Goal: Task Accomplishment & Management: Use online tool/utility

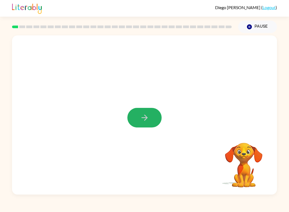
click at [142, 126] on button "button" at bounding box center [145, 118] width 34 height 20
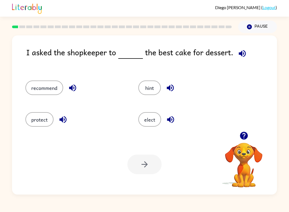
click at [56, 89] on button "recommend" at bounding box center [44, 87] width 38 height 14
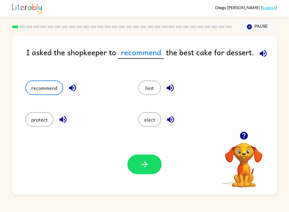
click at [131, 167] on button "button" at bounding box center [145, 164] width 34 height 20
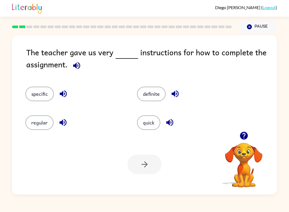
click at [44, 95] on button "specific" at bounding box center [39, 94] width 28 height 14
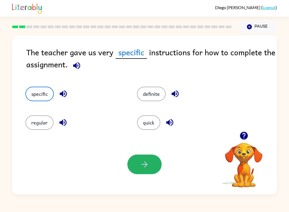
click at [147, 169] on icon "button" at bounding box center [144, 163] width 9 height 9
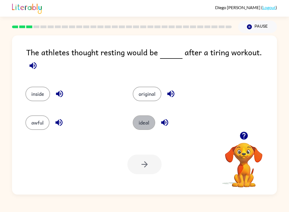
click at [141, 126] on button "ideal" at bounding box center [144, 122] width 23 height 14
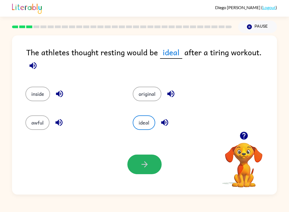
click at [143, 166] on icon "button" at bounding box center [144, 163] width 9 height 9
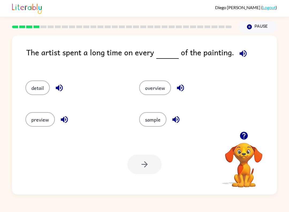
click at [162, 95] on button "overview" at bounding box center [155, 87] width 32 height 14
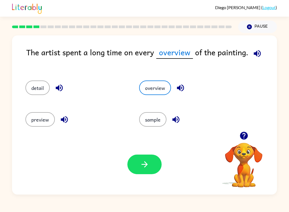
click at [147, 168] on icon "button" at bounding box center [144, 163] width 9 height 9
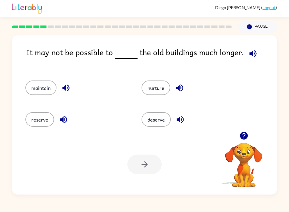
click at [49, 82] on button "maintain" at bounding box center [40, 87] width 31 height 14
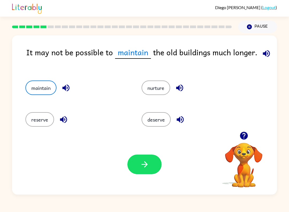
click at [146, 174] on button "button" at bounding box center [145, 164] width 34 height 20
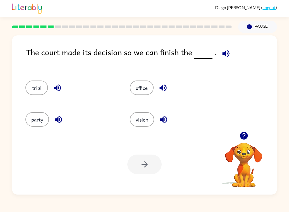
click at [137, 88] on button "office" at bounding box center [142, 87] width 24 height 14
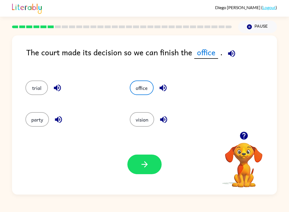
click at [121, 166] on div "Your browser must support playing .mp4 files to use Literably. Please try using…" at bounding box center [144, 164] width 265 height 60
click at [149, 173] on button "button" at bounding box center [145, 164] width 34 height 20
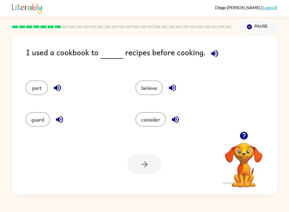
click at [45, 126] on button "guard" at bounding box center [37, 119] width 25 height 14
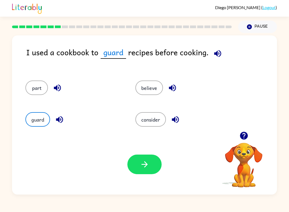
click at [149, 163] on icon "button" at bounding box center [144, 163] width 9 height 9
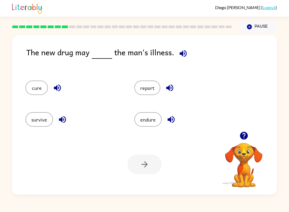
click at [149, 79] on div "report" at bounding box center [178, 86] width 109 height 32
click at [148, 159] on div at bounding box center [145, 164] width 34 height 20
click at [154, 113] on button "endure" at bounding box center [148, 119] width 27 height 14
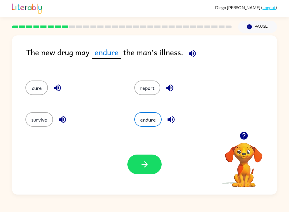
click at [141, 169] on icon "button" at bounding box center [144, 163] width 9 height 9
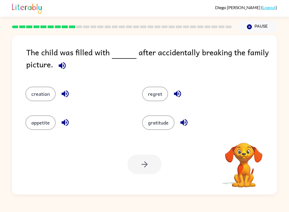
click at [152, 120] on button "gratitude" at bounding box center [158, 122] width 32 height 14
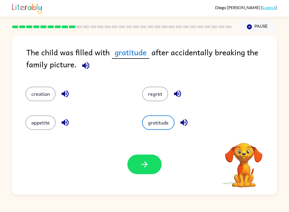
click at [153, 165] on button "button" at bounding box center [145, 164] width 34 height 20
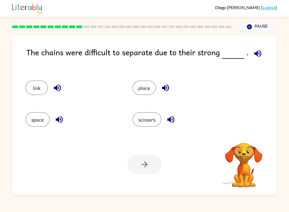
click at [158, 122] on button "scissors" at bounding box center [147, 119] width 29 height 14
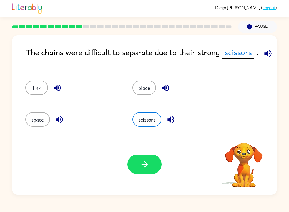
click at [152, 163] on button "button" at bounding box center [145, 164] width 34 height 20
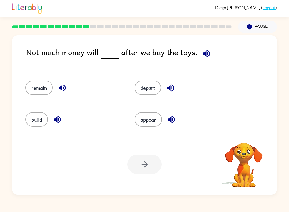
click at [155, 120] on button "appear" at bounding box center [148, 119] width 27 height 14
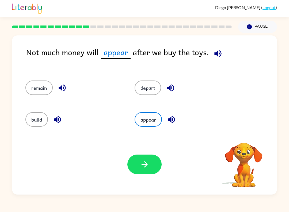
click at [150, 164] on button "button" at bounding box center [145, 164] width 34 height 20
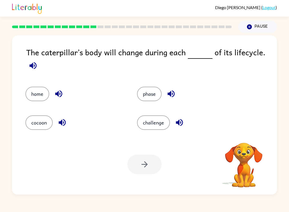
click at [150, 119] on button "challenge" at bounding box center [153, 122] width 33 height 14
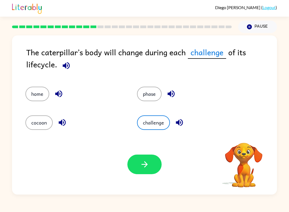
click at [150, 164] on button "button" at bounding box center [145, 164] width 34 height 20
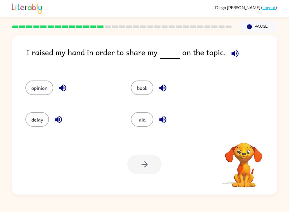
click at [153, 121] on button "aid" at bounding box center [142, 119] width 23 height 14
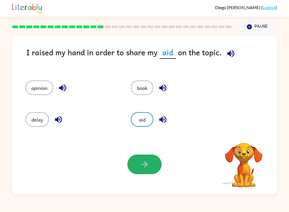
click at [150, 163] on button "button" at bounding box center [145, 164] width 34 height 20
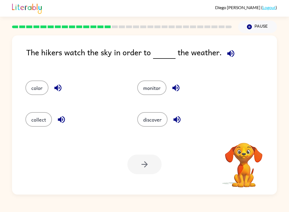
click at [148, 122] on button "discover" at bounding box center [152, 119] width 30 height 14
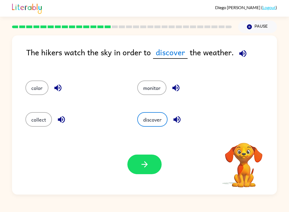
click at [148, 159] on button "button" at bounding box center [145, 164] width 34 height 20
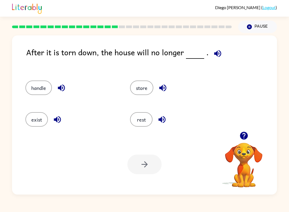
click at [37, 120] on button "exist" at bounding box center [36, 119] width 23 height 14
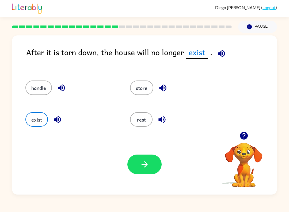
click at [148, 164] on icon "button" at bounding box center [144, 163] width 9 height 9
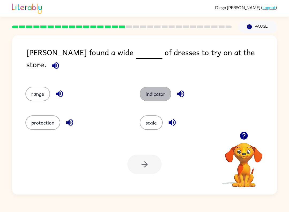
click at [168, 90] on button "indicator" at bounding box center [156, 94] width 32 height 14
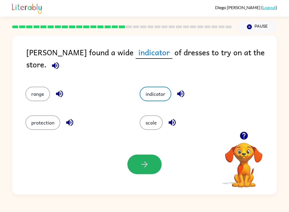
click at [148, 157] on button "button" at bounding box center [145, 164] width 34 height 20
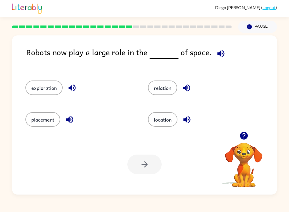
click at [152, 117] on button "location" at bounding box center [162, 119] width 29 height 14
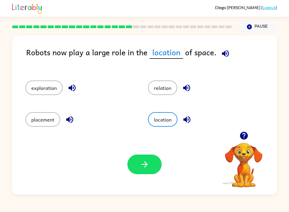
click at [141, 168] on icon "button" at bounding box center [144, 163] width 9 height 9
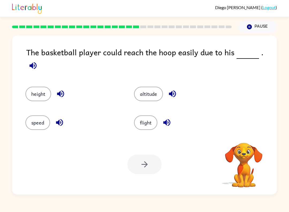
click at [150, 92] on button "altitude" at bounding box center [148, 94] width 29 height 14
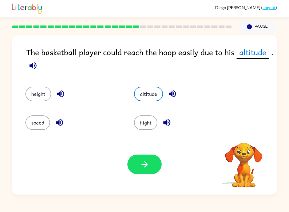
click at [140, 168] on icon "button" at bounding box center [144, 163] width 9 height 9
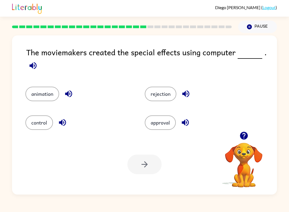
click at [170, 124] on button "approval" at bounding box center [160, 122] width 31 height 14
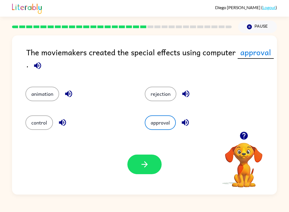
click at [149, 155] on button "button" at bounding box center [145, 164] width 34 height 20
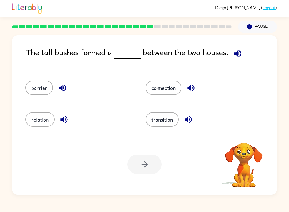
click at [164, 132] on div "transition" at bounding box center [196, 118] width 120 height 32
click at [164, 122] on button "transition" at bounding box center [162, 119] width 33 height 14
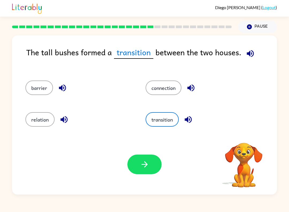
click at [148, 162] on icon "button" at bounding box center [144, 163] width 9 height 9
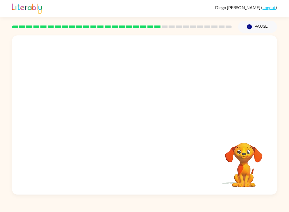
click at [169, 117] on div at bounding box center [144, 83] width 265 height 96
click at [194, 208] on div "Diego Larrondo-Gomez ( Logout ) Pause Pause Your browser must support playing .…" at bounding box center [144, 106] width 289 height 212
click at [100, 108] on video "Your browser must support playing .mp4 files to use Literably. Please try using…" at bounding box center [144, 83] width 265 height 96
click at [158, 119] on button "button" at bounding box center [145, 118] width 34 height 20
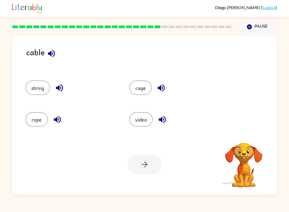
click at [143, 90] on button "cage" at bounding box center [140, 87] width 23 height 14
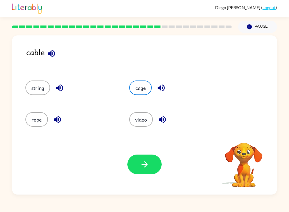
click at [27, 85] on button "string" at bounding box center [37, 87] width 25 height 14
click at [140, 166] on icon "button" at bounding box center [144, 163] width 9 height 9
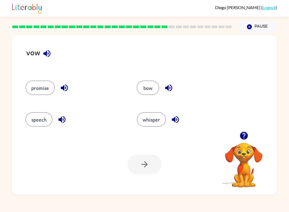
click at [151, 82] on button "bow" at bounding box center [148, 87] width 23 height 14
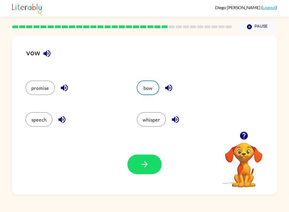
click at [154, 160] on button "button" at bounding box center [145, 164] width 34 height 20
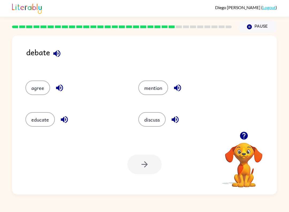
click at [154, 121] on button "discuss" at bounding box center [152, 119] width 27 height 14
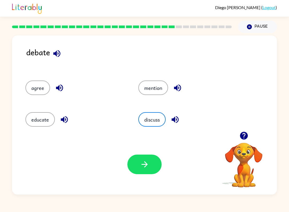
click at [146, 170] on button "button" at bounding box center [145, 164] width 34 height 20
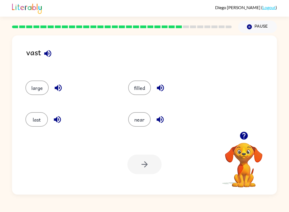
click at [33, 126] on button "last" at bounding box center [36, 119] width 23 height 14
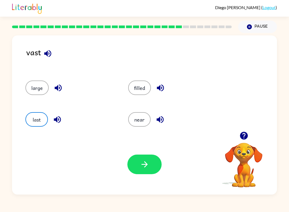
click at [139, 166] on button "button" at bounding box center [145, 164] width 34 height 20
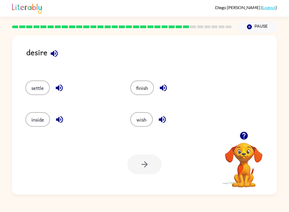
click at [148, 117] on button "wish" at bounding box center [142, 119] width 23 height 14
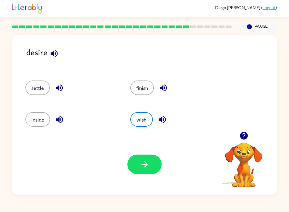
click at [151, 155] on button "button" at bounding box center [145, 164] width 34 height 20
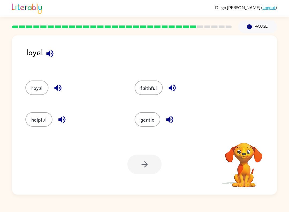
click at [39, 88] on button "royal" at bounding box center [36, 87] width 23 height 14
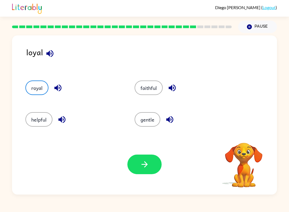
click at [152, 92] on button "faithful" at bounding box center [149, 87] width 28 height 14
click at [143, 163] on icon "button" at bounding box center [144, 163] width 9 height 9
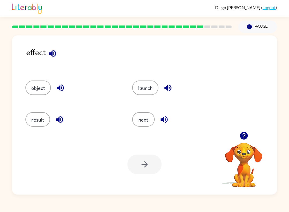
click at [47, 121] on button "result" at bounding box center [37, 119] width 25 height 14
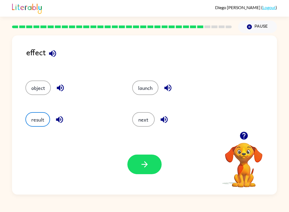
click at [153, 165] on button "button" at bounding box center [145, 164] width 34 height 20
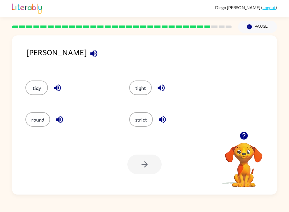
click at [142, 81] on button "tight" at bounding box center [140, 87] width 23 height 14
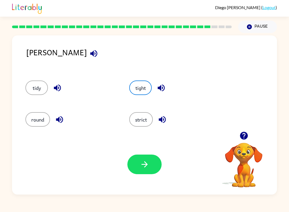
click at [153, 161] on button "button" at bounding box center [145, 164] width 34 height 20
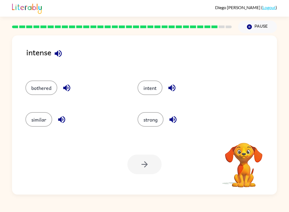
click at [146, 118] on button "strong" at bounding box center [151, 119] width 26 height 14
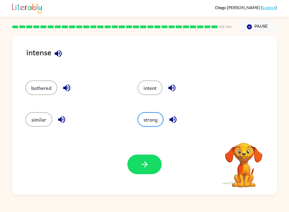
click at [151, 159] on button "button" at bounding box center [145, 164] width 34 height 20
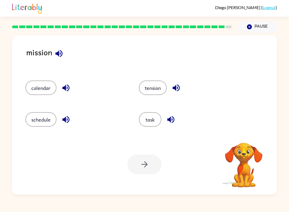
click at [152, 120] on button "task" at bounding box center [150, 119] width 23 height 14
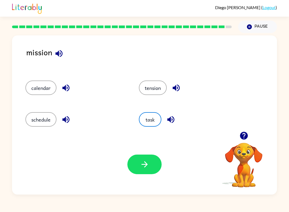
click at [146, 182] on div "Your browser must support playing .mp4 files to use Literably. Please try using…" at bounding box center [144, 164] width 265 height 60
click at [155, 169] on button "button" at bounding box center [145, 164] width 34 height 20
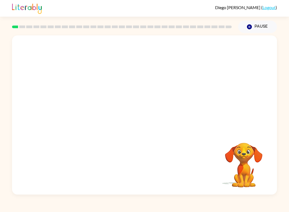
click at [167, 105] on video "Your browser must support playing .mp4 files to use Literably. Please try using…" at bounding box center [144, 83] width 265 height 96
click at [182, 87] on video "Your browser must support playing .mp4 files to use Literably. Please try using…" at bounding box center [144, 83] width 265 height 96
click at [163, 114] on video "Your browser must support playing .mp4 files to use Literably. Please try using…" at bounding box center [144, 83] width 265 height 96
click at [178, 89] on video "Your browser must support playing .mp4 files to use Literably. Please try using…" at bounding box center [144, 83] width 265 height 96
click at [163, 135] on div at bounding box center [144, 114] width 265 height 159
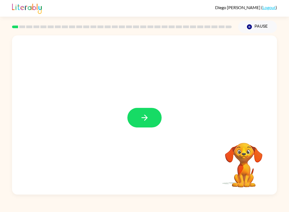
click at [163, 112] on div at bounding box center [144, 114] width 265 height 159
click at [151, 120] on button "button" at bounding box center [145, 118] width 34 height 20
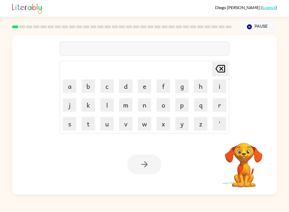
click at [170, 108] on button "o" at bounding box center [163, 104] width 13 height 13
click at [172, 110] on td "o" at bounding box center [163, 105] width 18 height 18
click at [174, 110] on td "p" at bounding box center [182, 105] width 18 height 18
click at [125, 117] on button "v" at bounding box center [125, 123] width 13 height 13
click at [155, 164] on div at bounding box center [145, 164] width 34 height 20
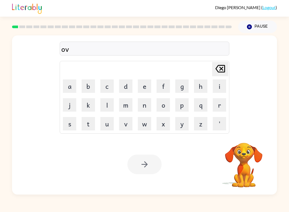
click at [102, 110] on button "l" at bounding box center [107, 104] width 13 height 13
click at [83, 116] on td "t" at bounding box center [88, 123] width 18 height 18
click at [144, 118] on button "w" at bounding box center [144, 123] width 13 height 13
click at [225, 71] on icon at bounding box center [221, 69] width 10 height 8
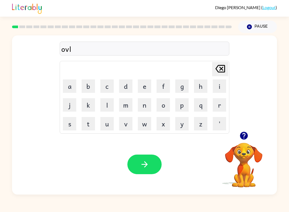
click at [225, 71] on icon at bounding box center [221, 69] width 10 height 8
click at [222, 70] on icon "[PERSON_NAME] last character input" at bounding box center [220, 68] width 13 height 13
click at [142, 173] on button "button" at bounding box center [145, 164] width 34 height 20
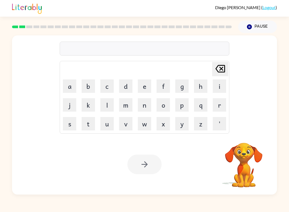
click at [185, 107] on button "p" at bounding box center [182, 104] width 13 height 13
click at [151, 161] on div at bounding box center [145, 164] width 34 height 20
click at [141, 159] on button "button" at bounding box center [145, 164] width 34 height 20
click at [149, 160] on div at bounding box center [145, 164] width 34 height 20
click at [135, 164] on div at bounding box center [145, 164] width 34 height 20
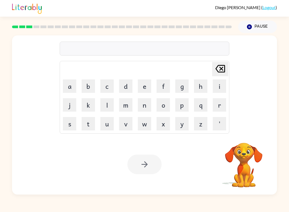
click at [179, 107] on button "p" at bounding box center [182, 104] width 13 height 13
click at [148, 155] on div at bounding box center [145, 164] width 34 height 20
click at [187, 98] on button "p" at bounding box center [182, 104] width 13 height 13
click at [137, 116] on td "w" at bounding box center [145, 123] width 18 height 18
click at [222, 69] on icon at bounding box center [221, 69] width 10 height 8
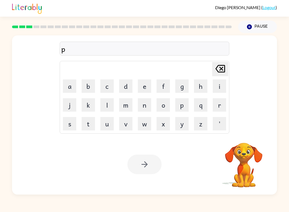
click at [222, 68] on icon at bounding box center [221, 69] width 10 height 8
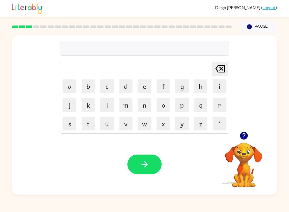
click at [166, 107] on button "o" at bounding box center [163, 104] width 13 height 13
click at [150, 163] on button "button" at bounding box center [145, 164] width 34 height 20
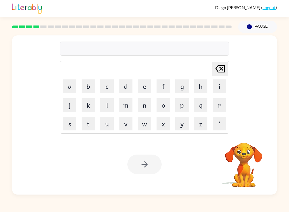
click at [163, 102] on button "o" at bounding box center [163, 104] width 13 height 13
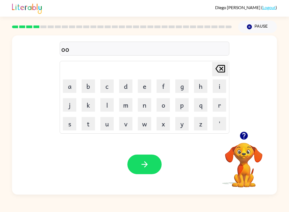
click at [149, 163] on icon "button" at bounding box center [144, 163] width 9 height 9
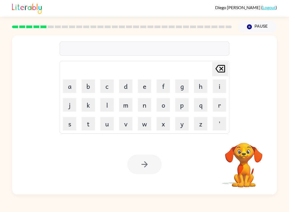
click at [157, 110] on button "o" at bounding box center [163, 104] width 13 height 13
click at [139, 124] on button "w" at bounding box center [144, 123] width 13 height 13
click at [83, 122] on button "t" at bounding box center [88, 123] width 13 height 13
click at [65, 123] on button "s" at bounding box center [69, 123] width 13 height 13
click at [83, 119] on button "t" at bounding box center [88, 123] width 13 height 13
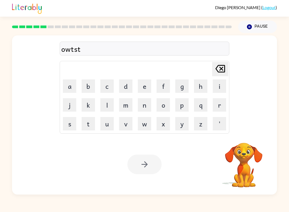
click at [106, 103] on button "l" at bounding box center [107, 104] width 13 height 13
click at [113, 101] on button "l" at bounding box center [107, 104] width 13 height 13
click at [170, 115] on td "x" at bounding box center [163, 123] width 18 height 18
click at [220, 70] on icon "[PERSON_NAME] last character input" at bounding box center [220, 68] width 13 height 13
click at [215, 66] on icon "[PERSON_NAME] last character input" at bounding box center [220, 68] width 13 height 13
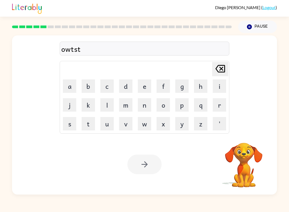
click at [215, 66] on icon "[PERSON_NAME] last character input" at bounding box center [220, 68] width 13 height 13
click at [219, 69] on icon "[PERSON_NAME] last character input" at bounding box center [220, 68] width 13 height 13
click at [215, 67] on icon "[PERSON_NAME] last character input" at bounding box center [220, 68] width 13 height 13
click at [218, 67] on icon at bounding box center [221, 69] width 10 height 8
click at [217, 66] on icon "[PERSON_NAME] last character input" at bounding box center [220, 68] width 13 height 13
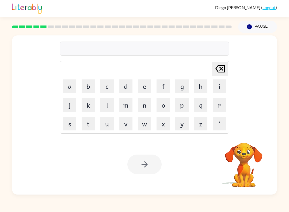
click at [186, 87] on button "g" at bounding box center [182, 85] width 13 height 13
click at [161, 110] on button "o" at bounding box center [163, 104] width 13 height 13
click at [184, 87] on button "g" at bounding box center [182, 85] width 13 height 13
click at [165, 111] on button "o" at bounding box center [163, 104] width 13 height 13
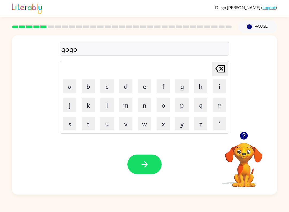
click at [182, 87] on button "g" at bounding box center [182, 85] width 13 height 13
click at [170, 98] on button "o" at bounding box center [163, 104] width 13 height 13
click at [143, 163] on icon "button" at bounding box center [144, 163] width 9 height 9
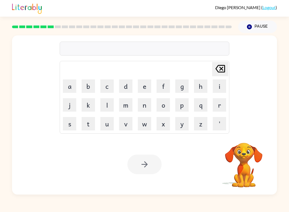
click at [148, 117] on button "w" at bounding box center [144, 123] width 13 height 13
click at [128, 111] on button "m" at bounding box center [125, 104] width 13 height 13
click at [157, 99] on button "o" at bounding box center [163, 104] width 13 height 13
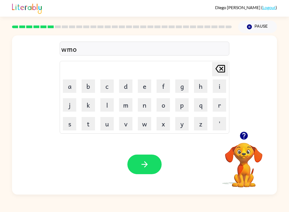
click at [139, 174] on button "button" at bounding box center [145, 164] width 34 height 20
click at [176, 118] on button "y" at bounding box center [182, 123] width 13 height 13
click at [146, 162] on icon "button" at bounding box center [144, 163] width 9 height 9
click at [178, 110] on button "p" at bounding box center [182, 104] width 13 height 13
click at [148, 166] on icon "button" at bounding box center [144, 163] width 9 height 9
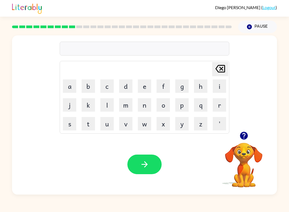
click at [167, 114] on td "x" at bounding box center [163, 123] width 18 height 18
click at [146, 159] on button "button" at bounding box center [145, 164] width 34 height 20
click at [189, 97] on td "p" at bounding box center [182, 105] width 18 height 18
click at [130, 176] on div "Your browser must support playing .mp4 files to use Literably. Please try using…" at bounding box center [144, 164] width 265 height 60
click at [170, 128] on button "x" at bounding box center [163, 123] width 13 height 13
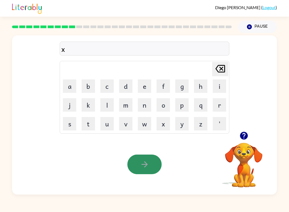
click at [160, 117] on button "x" at bounding box center [163, 123] width 13 height 13
click at [132, 124] on button "v" at bounding box center [125, 123] width 13 height 13
click at [119, 106] on button "m" at bounding box center [125, 104] width 13 height 13
click at [198, 124] on button "z" at bounding box center [200, 123] width 13 height 13
click at [248, 137] on icon "button" at bounding box center [244, 135] width 9 height 9
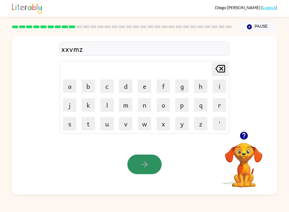
click at [245, 132] on icon "button" at bounding box center [244, 135] width 9 height 9
click at [223, 70] on icon at bounding box center [221, 69] width 10 height 8
click at [225, 74] on icon "[PERSON_NAME] last character input" at bounding box center [220, 68] width 13 height 13
click at [223, 74] on icon "[PERSON_NAME] last character input" at bounding box center [220, 68] width 13 height 13
click at [222, 74] on icon "[PERSON_NAME] last character input" at bounding box center [220, 68] width 13 height 13
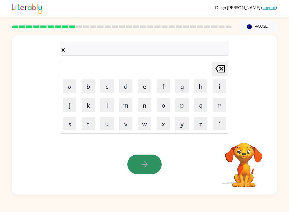
click at [218, 67] on icon "[PERSON_NAME] last character input" at bounding box center [220, 68] width 13 height 13
click at [128, 105] on button "m" at bounding box center [125, 104] width 13 height 13
click at [226, 81] on button "i" at bounding box center [219, 85] width 13 height 13
click at [128, 88] on button "d" at bounding box center [125, 85] width 13 height 13
click at [121, 105] on button "m" at bounding box center [125, 104] width 13 height 13
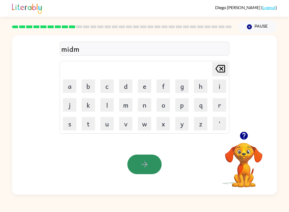
click at [163, 105] on button "o" at bounding box center [163, 104] width 13 height 13
click at [223, 105] on button "r" at bounding box center [219, 104] width 13 height 13
click at [220, 87] on button "i" at bounding box center [219, 85] width 13 height 13
click at [144, 108] on button "n" at bounding box center [144, 104] width 13 height 13
click at [183, 87] on button "g" at bounding box center [182, 85] width 13 height 13
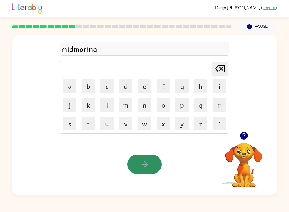
click at [140, 161] on icon "button" at bounding box center [144, 163] width 9 height 9
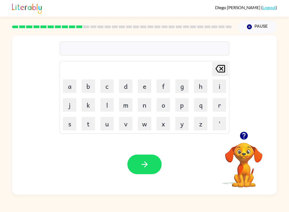
click at [132, 107] on button "m" at bounding box center [125, 104] width 13 height 13
click at [148, 168] on icon "button" at bounding box center [144, 163] width 9 height 9
click at [176, 122] on button "y" at bounding box center [182, 123] width 13 height 13
click at [148, 165] on icon "button" at bounding box center [144, 163] width 9 height 9
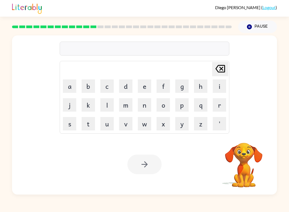
click at [183, 118] on button "y" at bounding box center [182, 123] width 13 height 13
click at [144, 158] on div at bounding box center [145, 164] width 34 height 20
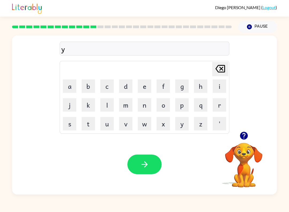
click at [180, 117] on button "y" at bounding box center [182, 123] width 13 height 13
click at [138, 164] on button "button" at bounding box center [145, 164] width 34 height 20
click at [124, 105] on button "m" at bounding box center [125, 104] width 13 height 13
click at [65, 98] on button "j" at bounding box center [69, 104] width 13 height 13
click at [169, 111] on button "o" at bounding box center [163, 104] width 13 height 13
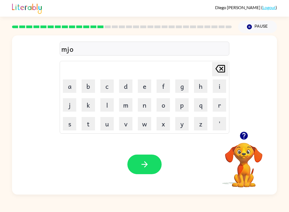
click at [145, 158] on button "button" at bounding box center [145, 164] width 34 height 20
click at [173, 117] on table "[PERSON_NAME] last character input a b c d e f g h i j k l m n o p q r s t u v …" at bounding box center [144, 97] width 169 height 72
click at [149, 164] on icon "button" at bounding box center [144, 163] width 9 height 9
click at [161, 110] on button "o" at bounding box center [163, 104] width 13 height 13
click at [143, 173] on button "button" at bounding box center [145, 164] width 34 height 20
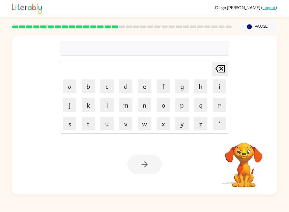
click at [195, 121] on button "z" at bounding box center [200, 123] width 13 height 13
click at [150, 177] on div "Your browser must support playing .mp4 files to use Literably. Please try using…" at bounding box center [144, 164] width 265 height 60
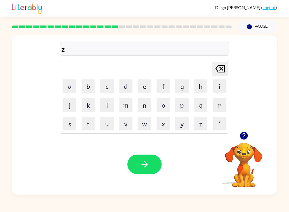
click at [144, 173] on button "button" at bounding box center [145, 164] width 34 height 20
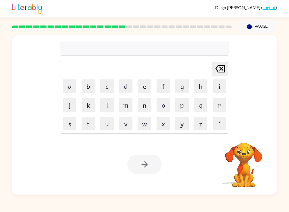
click at [181, 111] on button "p" at bounding box center [182, 104] width 13 height 13
click at [156, 164] on div at bounding box center [145, 164] width 34 height 20
click at [170, 118] on button "x" at bounding box center [163, 123] width 13 height 13
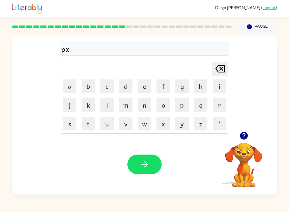
click at [140, 168] on icon "button" at bounding box center [144, 163] width 9 height 9
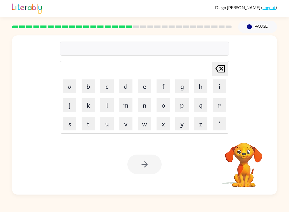
click at [188, 109] on button "p" at bounding box center [182, 104] width 13 height 13
click at [145, 167] on div at bounding box center [145, 164] width 34 height 20
click at [181, 106] on button "p" at bounding box center [182, 104] width 13 height 13
click at [149, 127] on button "w" at bounding box center [144, 123] width 13 height 13
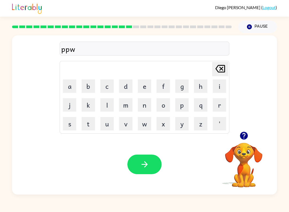
click at [146, 165] on icon "button" at bounding box center [144, 163] width 9 height 9
click at [147, 166] on div at bounding box center [145, 164] width 34 height 20
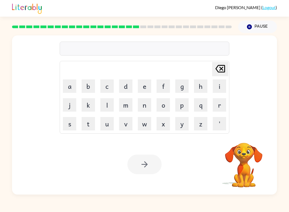
click at [156, 114] on td "x" at bounding box center [163, 123] width 18 height 18
click at [148, 110] on button "n" at bounding box center [144, 104] width 13 height 13
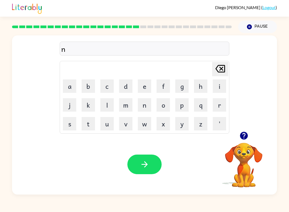
click at [132, 106] on button "m" at bounding box center [125, 104] width 13 height 13
click at [148, 159] on button "button" at bounding box center [145, 164] width 34 height 20
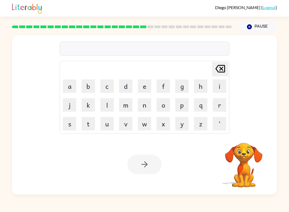
click at [164, 108] on button "o" at bounding box center [163, 104] width 13 height 13
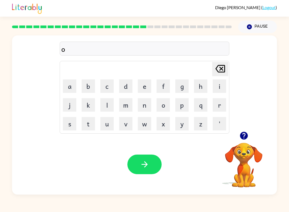
click at [132, 103] on button "m" at bounding box center [125, 104] width 13 height 13
click at [122, 122] on button "v" at bounding box center [125, 123] width 13 height 13
click at [166, 124] on button "x" at bounding box center [163, 123] width 13 height 13
click at [129, 171] on div at bounding box center [145, 164] width 34 height 20
click at [137, 180] on div "Your browser must support playing .mp4 files to use Literably. Please try using…" at bounding box center [144, 164] width 265 height 60
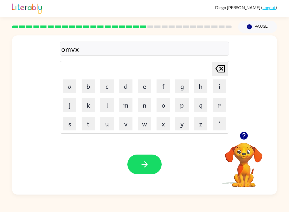
click at [154, 158] on button "button" at bounding box center [145, 164] width 34 height 20
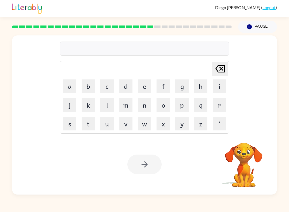
click at [64, 87] on button "a" at bounding box center [69, 85] width 13 height 13
click at [145, 160] on icon "button" at bounding box center [144, 163] width 9 height 9
click at [183, 111] on button "p" at bounding box center [182, 104] width 13 height 13
click at [177, 111] on button "p" at bounding box center [182, 104] width 13 height 13
click at [142, 110] on button "n" at bounding box center [144, 104] width 13 height 13
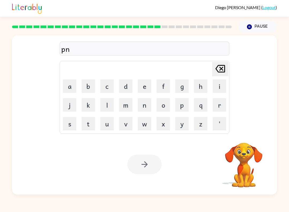
click at [127, 117] on button "v" at bounding box center [125, 123] width 13 height 13
click at [113, 114] on table "[PERSON_NAME] last character input a b c d e f g h i j k l m n o p q r s t u v …" at bounding box center [144, 97] width 169 height 72
click at [88, 115] on td "t" at bounding box center [88, 123] width 18 height 18
click at [88, 92] on button "b" at bounding box center [88, 85] width 13 height 13
click at [69, 85] on button "a" at bounding box center [69, 85] width 13 height 13
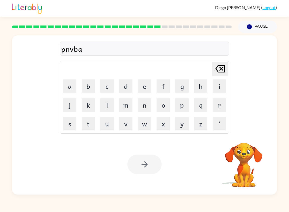
click at [94, 85] on button "b" at bounding box center [88, 85] width 13 height 13
click at [113, 90] on button "c" at bounding box center [107, 85] width 13 height 13
click at [183, 89] on button "g" at bounding box center [182, 85] width 13 height 13
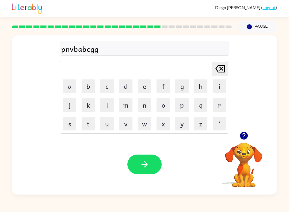
click at [152, 161] on button "button" at bounding box center [145, 164] width 34 height 20
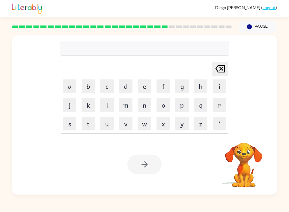
click at [72, 86] on button "a" at bounding box center [69, 85] width 13 height 13
click at [89, 84] on button "b" at bounding box center [88, 85] width 13 height 13
click at [109, 85] on button "c" at bounding box center [107, 85] width 13 height 13
click at [129, 88] on button "d" at bounding box center [125, 85] width 13 height 13
click at [147, 90] on button "e" at bounding box center [144, 85] width 13 height 13
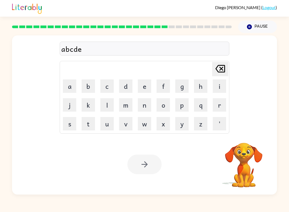
click at [165, 84] on button "f" at bounding box center [163, 85] width 13 height 13
click at [186, 88] on button "g" at bounding box center [182, 85] width 13 height 13
click at [219, 92] on button "i" at bounding box center [219, 85] width 13 height 13
click at [73, 106] on button "j" at bounding box center [69, 104] width 13 height 13
click at [95, 105] on button "k" at bounding box center [88, 104] width 13 height 13
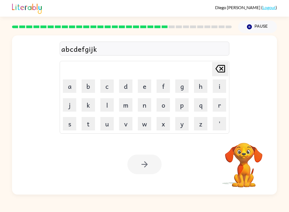
click at [110, 104] on button "l" at bounding box center [107, 104] width 13 height 13
click at [127, 104] on button "m" at bounding box center [125, 104] width 13 height 13
click at [148, 109] on button "n" at bounding box center [144, 104] width 13 height 13
click at [166, 109] on button "o" at bounding box center [163, 104] width 13 height 13
click at [189, 107] on button "p" at bounding box center [182, 104] width 13 height 13
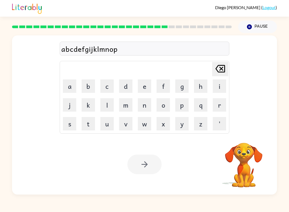
click at [202, 105] on button "q" at bounding box center [200, 104] width 13 height 13
click at [220, 102] on button "r" at bounding box center [219, 104] width 13 height 13
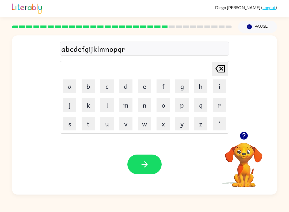
click at [70, 121] on button "s" at bounding box center [69, 123] width 13 height 13
click at [92, 125] on button "t" at bounding box center [88, 123] width 13 height 13
click at [111, 126] on button "u" at bounding box center [107, 123] width 13 height 13
click at [127, 128] on button "v" at bounding box center [125, 123] width 13 height 13
click at [140, 126] on button "w" at bounding box center [144, 123] width 13 height 13
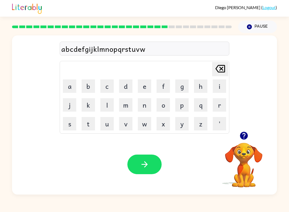
click at [162, 126] on button "x" at bounding box center [163, 123] width 13 height 13
click at [176, 128] on button "y" at bounding box center [182, 123] width 13 height 13
click at [201, 126] on button "z" at bounding box center [200, 123] width 13 height 13
click at [136, 168] on button "button" at bounding box center [145, 164] width 34 height 20
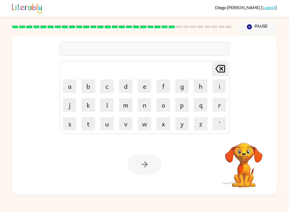
click at [71, 85] on button "a" at bounding box center [69, 85] width 13 height 13
click at [83, 91] on button "b" at bounding box center [88, 85] width 13 height 13
click at [94, 87] on button "b" at bounding box center [88, 85] width 13 height 13
click at [117, 87] on td "d" at bounding box center [126, 86] width 18 height 18
click at [108, 86] on button "c" at bounding box center [107, 85] width 13 height 13
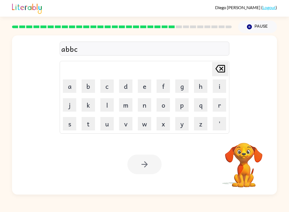
click at [129, 89] on button "d" at bounding box center [125, 85] width 13 height 13
click at [139, 87] on button "e" at bounding box center [144, 85] width 13 height 13
click at [161, 90] on button "f" at bounding box center [163, 85] width 13 height 13
click at [178, 88] on button "g" at bounding box center [182, 85] width 13 height 13
click at [207, 88] on button "h" at bounding box center [200, 85] width 13 height 13
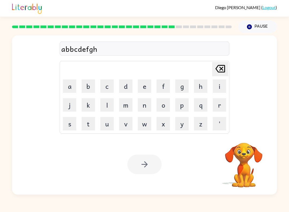
click at [226, 86] on button "i" at bounding box center [219, 85] width 13 height 13
click at [82, 105] on button "k" at bounding box center [88, 104] width 13 height 13
click at [88, 101] on button "k" at bounding box center [88, 104] width 13 height 13
click at [109, 103] on button "l" at bounding box center [107, 104] width 13 height 13
click at [126, 106] on button "m" at bounding box center [125, 104] width 13 height 13
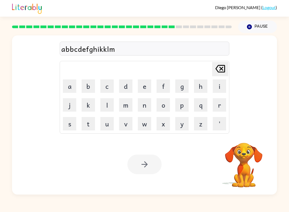
click at [139, 101] on button "n" at bounding box center [144, 104] width 13 height 13
click at [151, 100] on button "n" at bounding box center [144, 104] width 13 height 13
click at [183, 107] on button "p" at bounding box center [182, 104] width 13 height 13
click at [216, 103] on button "r" at bounding box center [219, 104] width 13 height 13
click at [170, 123] on button "x" at bounding box center [163, 123] width 13 height 13
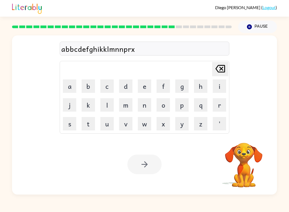
click at [146, 172] on button "button" at bounding box center [145, 164] width 34 height 20
click at [146, 172] on div at bounding box center [145, 164] width 34 height 20
click at [182, 107] on button "p" at bounding box center [182, 104] width 13 height 13
click at [144, 85] on button "e" at bounding box center [144, 85] width 13 height 13
click at [161, 126] on button "x" at bounding box center [163, 123] width 13 height 13
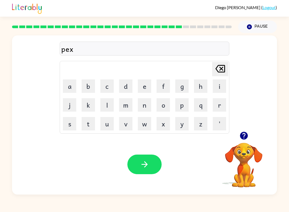
click at [146, 169] on icon "button" at bounding box center [144, 163] width 9 height 9
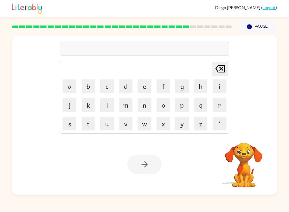
click at [168, 104] on button "o" at bounding box center [163, 104] width 13 height 13
click at [70, 101] on button "j" at bounding box center [69, 104] width 13 height 13
click at [178, 100] on button "p" at bounding box center [182, 104] width 13 height 13
click at [65, 87] on button "a" at bounding box center [69, 85] width 13 height 13
click at [73, 100] on button "j" at bounding box center [69, 104] width 13 height 13
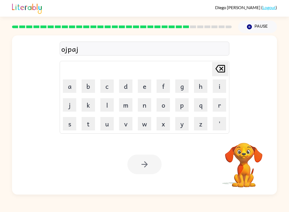
click at [168, 109] on button "o" at bounding box center [163, 104] width 13 height 13
click at [149, 114] on table "[PERSON_NAME] last character input a b c d e f g h i j k l m n o p q r s t u v …" at bounding box center [144, 97] width 169 height 72
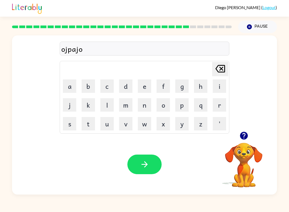
click at [147, 165] on icon "button" at bounding box center [145, 164] width 6 height 6
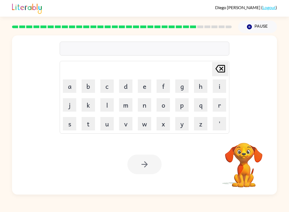
click at [179, 110] on button "p" at bounding box center [182, 104] width 13 height 13
click at [170, 99] on button "o" at bounding box center [163, 104] width 13 height 13
click at [200, 108] on button "q" at bounding box center [200, 104] width 13 height 13
click at [150, 111] on button "n" at bounding box center [144, 104] width 13 height 13
click at [95, 106] on button "k" at bounding box center [88, 104] width 13 height 13
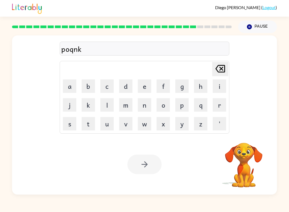
click at [65, 95] on td "a" at bounding box center [70, 86] width 18 height 18
click at [68, 82] on button "a" at bounding box center [69, 85] width 13 height 13
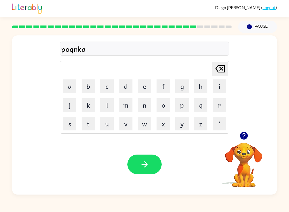
click at [145, 159] on button "button" at bounding box center [145, 164] width 34 height 20
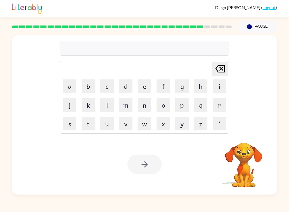
click at [184, 106] on button "p" at bounding box center [182, 104] width 13 height 13
click at [163, 109] on button "o" at bounding box center [163, 104] width 13 height 13
click at [111, 124] on button "u" at bounding box center [107, 123] width 13 height 13
click at [92, 108] on button "k" at bounding box center [88, 104] width 13 height 13
click at [69, 85] on button "a" at bounding box center [69, 85] width 13 height 13
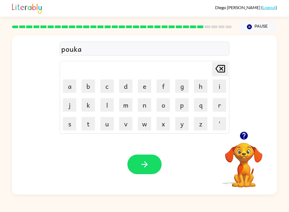
click at [152, 169] on button "button" at bounding box center [145, 164] width 34 height 20
click at [143, 108] on button "n" at bounding box center [144, 104] width 13 height 13
click at [147, 165] on icon "button" at bounding box center [145, 164] width 6 height 6
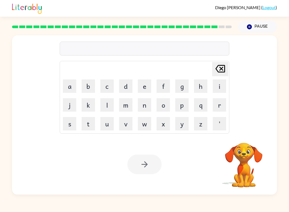
click at [195, 109] on button "q" at bounding box center [200, 104] width 13 height 13
click at [130, 122] on button "v" at bounding box center [125, 123] width 13 height 13
click at [111, 110] on button "l" at bounding box center [107, 104] width 13 height 13
click at [74, 106] on button "j" at bounding box center [69, 104] width 13 height 13
click at [87, 122] on button "t" at bounding box center [88, 123] width 13 height 13
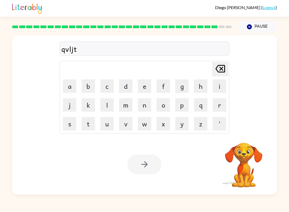
click at [157, 92] on button "f" at bounding box center [163, 85] width 13 height 13
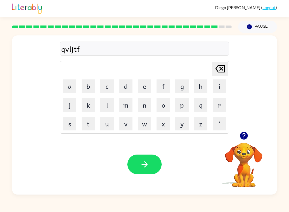
click at [152, 162] on button "button" at bounding box center [145, 164] width 34 height 20
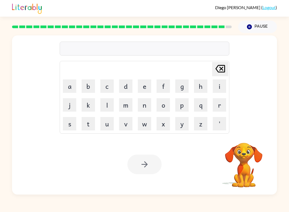
click at [3, 16] on div "[PERSON_NAME] ( Logout )" at bounding box center [144, 8] width 289 height 17
click at [197, 105] on button "q" at bounding box center [200, 104] width 13 height 13
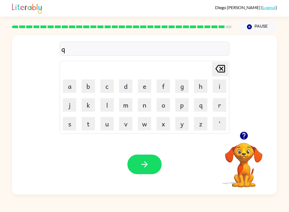
click at [132, 160] on button "button" at bounding box center [145, 164] width 34 height 20
